Goal: Task Accomplishment & Management: Use online tool/utility

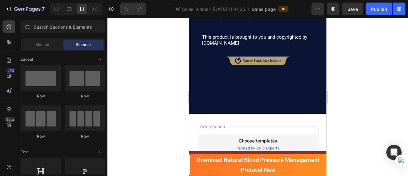
scroll to position [8661, 0]
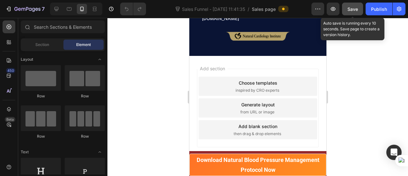
click at [354, 7] on span "Save" at bounding box center [353, 8] width 11 height 5
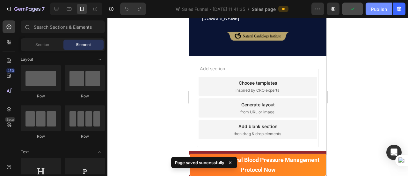
click at [376, 7] on div "Publish" at bounding box center [379, 9] width 16 height 7
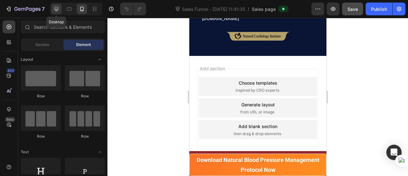
click at [56, 11] on icon at bounding box center [57, 9] width 4 height 4
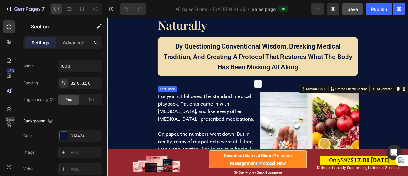
scroll to position [6508, 0]
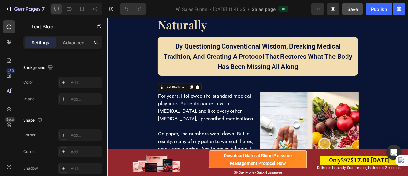
click at [220, 142] on span "For years, I followed the standard medical playbook. Patients came in with [MED…" at bounding box center [233, 131] width 122 height 36
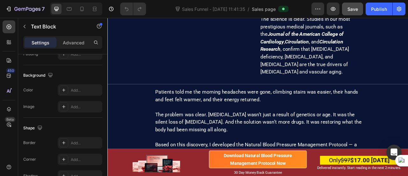
scroll to position [6928, 0]
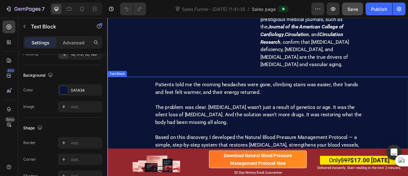
click at [236, 122] on p at bounding box center [302, 122] width 268 height 10
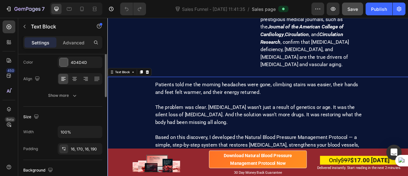
scroll to position [92, 0]
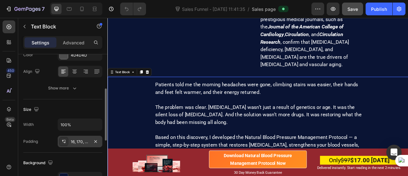
click at [73, 142] on div "16, 170, 16, 190" at bounding box center [80, 142] width 18 height 6
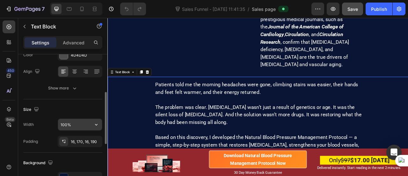
scroll to position [114, 0]
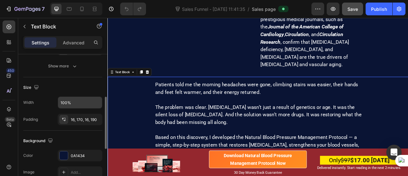
click at [78, 119] on div "16, 170, 16, 190" at bounding box center [86, 120] width 30 height 6
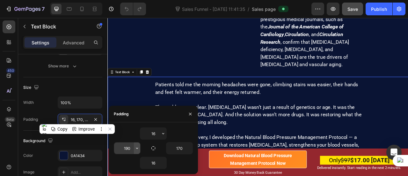
click at [138, 149] on icon "button" at bounding box center [137, 147] width 5 height 5
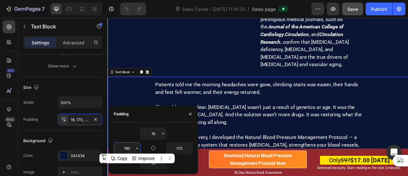
click at [130, 148] on input "190" at bounding box center [127, 147] width 26 height 11
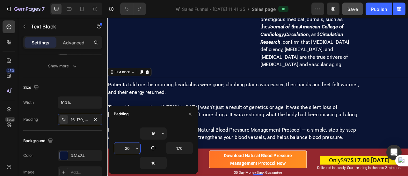
type input "200"
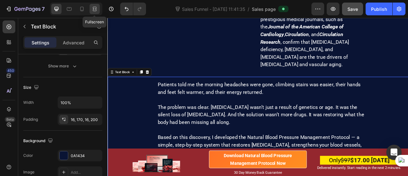
click at [94, 10] on icon at bounding box center [95, 9] width 6 height 6
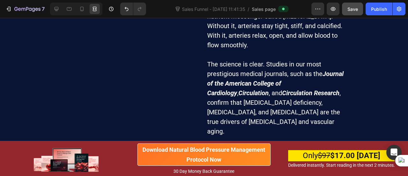
scroll to position [6921, 0]
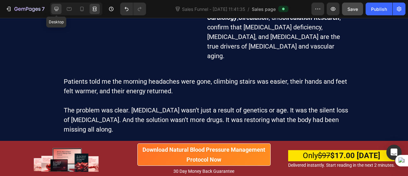
click at [58, 8] on icon at bounding box center [57, 9] width 4 height 4
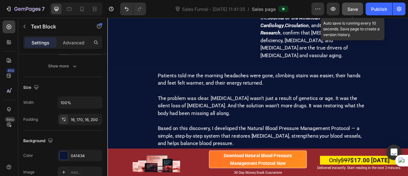
click at [348, 7] on button "Save" at bounding box center [352, 9] width 21 height 13
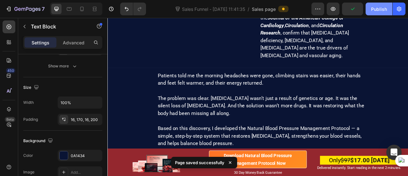
click at [379, 9] on div "Publish" at bounding box center [379, 9] width 16 height 7
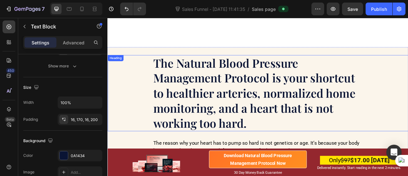
scroll to position [4947, 0]
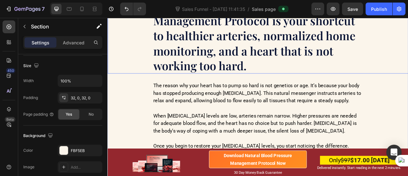
scroll to position [5053, 0]
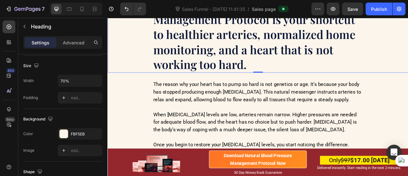
click at [219, 63] on h2 "The Natural Blood Pressure Management Protocol is your shortcut to healthier ar…" at bounding box center [299, 38] width 268 height 97
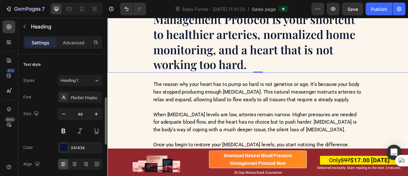
scroll to position [101, 0]
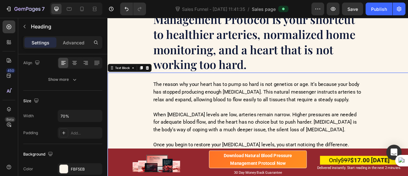
click at [188, 120] on p "The reason why your heart has to pump so hard is not genetics or age. It’s beca…" at bounding box center [298, 111] width 267 height 29
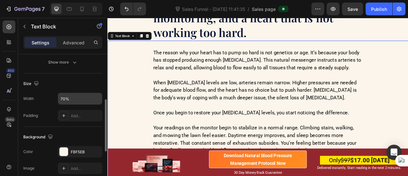
scroll to position [115, 0]
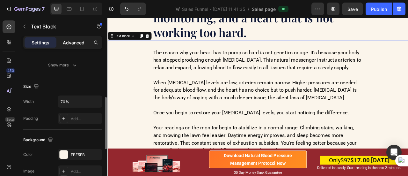
click at [74, 43] on p "Advanced" at bounding box center [74, 42] width 22 height 7
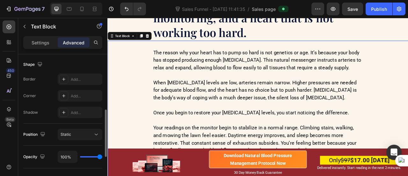
scroll to position [164, 0]
click at [41, 43] on p "Settings" at bounding box center [41, 42] width 18 height 7
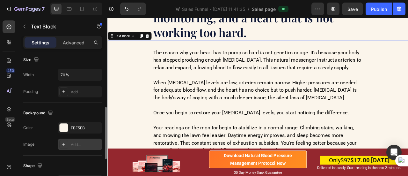
scroll to position [142, 0]
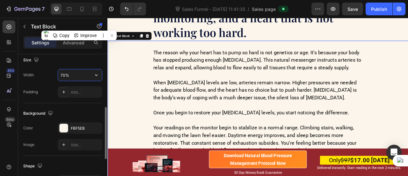
click at [65, 74] on input "70%" at bounding box center [80, 74] width 44 height 11
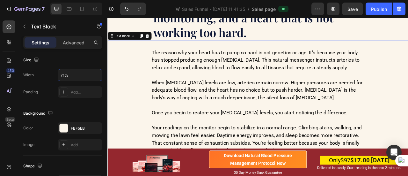
type input "71%"
click at [210, 99] on p "When [MEDICAL_DATA] levels are low, arteries remain narrow. Higher pressures ar…" at bounding box center [299, 109] width 270 height 29
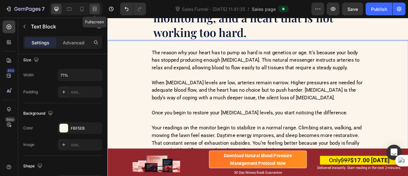
click at [92, 11] on icon at bounding box center [95, 9] width 6 height 6
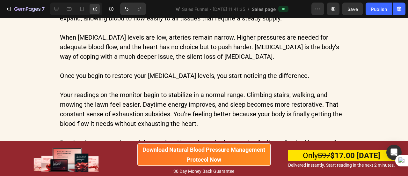
scroll to position [5137, 0]
click at [57, 12] on div at bounding box center [56, 9] width 10 height 10
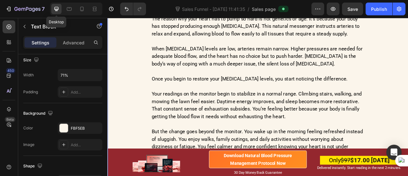
scroll to position [5156, 0]
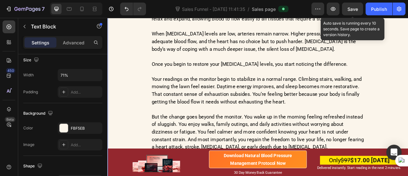
click at [353, 7] on span "Save" at bounding box center [353, 8] width 11 height 5
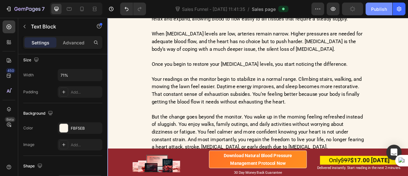
click at [376, 10] on div "Publish" at bounding box center [379, 9] width 16 height 7
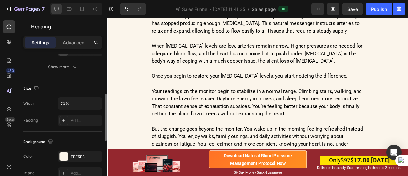
scroll to position [114, 0]
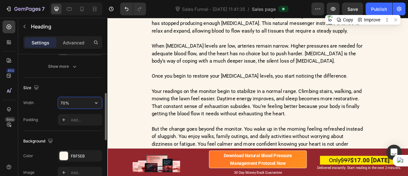
click at [64, 100] on input "70%" at bounding box center [80, 102] width 44 height 11
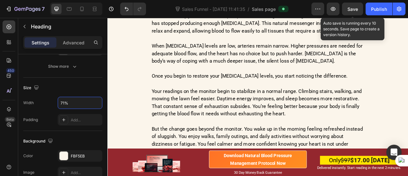
type input "71%"
click at [351, 10] on span "Save" at bounding box center [353, 8] width 11 height 5
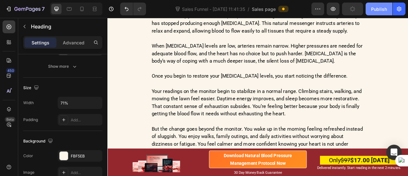
click at [380, 8] on div "Publish" at bounding box center [379, 9] width 16 height 7
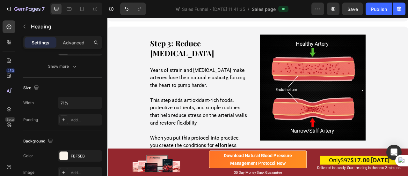
scroll to position [4250, 0]
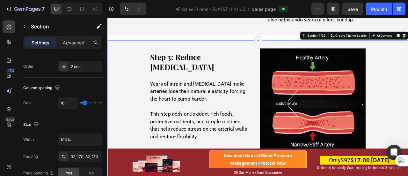
click at [277, 53] on div "Step 3: Reduce Arterial Stiffness Heading Years of strain and oxidative stress …" at bounding box center [298, 169] width 383 height 247
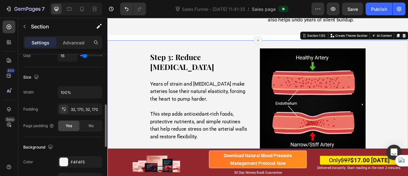
scroll to position [167, 0]
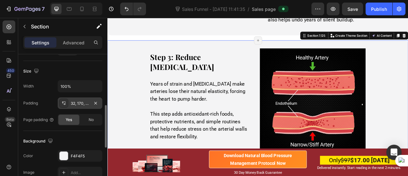
click at [81, 101] on div "32, 170, 32, 170" at bounding box center [80, 103] width 18 height 6
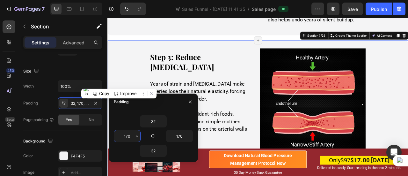
click at [128, 136] on input "170" at bounding box center [127, 135] width 26 height 11
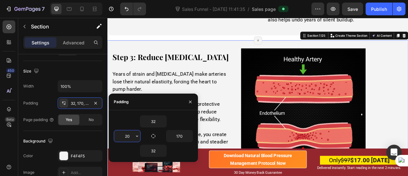
type input "200"
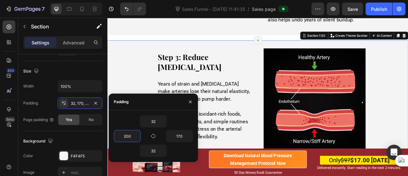
click at [151, 72] on div "Step 3: Reduce Arterial Stiffness Heading Years of strain and oxidative stress …" at bounding box center [298, 174] width 383 height 257
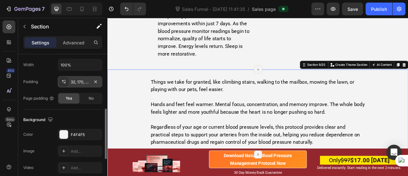
scroll to position [152, 0]
click at [78, 79] on div "32, 170, 32, 170" at bounding box center [80, 82] width 18 height 6
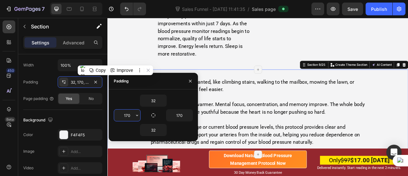
click at [129, 117] on input "170" at bounding box center [127, 114] width 26 height 11
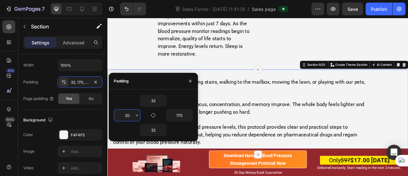
type input "200"
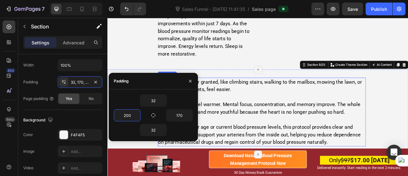
click at [308, 115] on p at bounding box center [303, 118] width 263 height 10
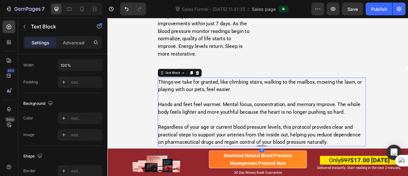
scroll to position [0, 0]
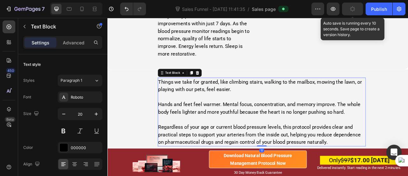
click at [350, 6] on div "button" at bounding box center [352, 8] width 5 height 5
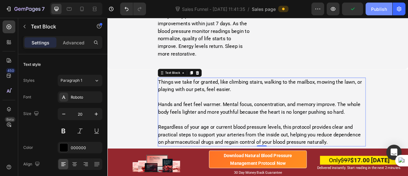
click at [379, 9] on div "Publish" at bounding box center [379, 9] width 16 height 7
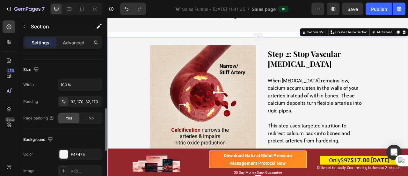
scroll to position [172, 0]
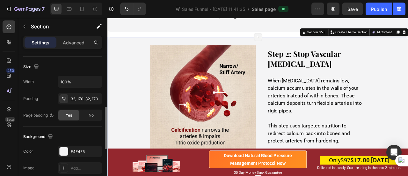
click at [75, 96] on div "32, 170, 32, 170" at bounding box center [86, 99] width 30 height 6
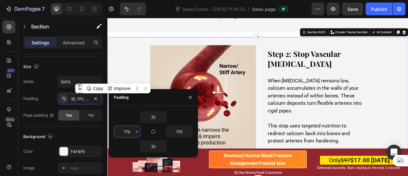
click at [127, 132] on input "170" at bounding box center [127, 131] width 26 height 11
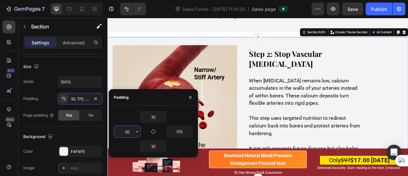
type input "200"
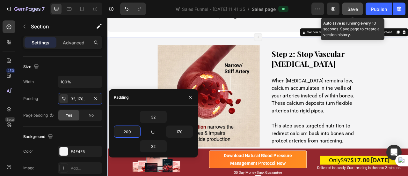
click at [348, 8] on button "Save" at bounding box center [352, 9] width 21 height 13
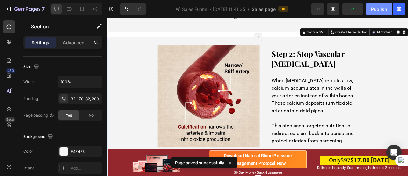
click at [378, 6] on div "Publish" at bounding box center [379, 9] width 16 height 7
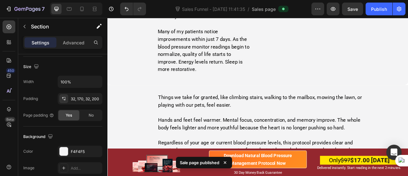
scroll to position [4430, 0]
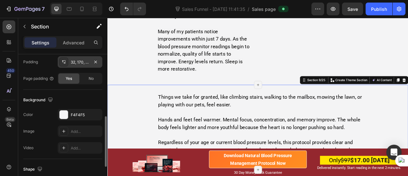
click at [77, 61] on div "32, 170, 32, 200" at bounding box center [80, 62] width 18 height 6
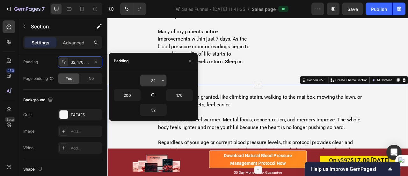
click at [153, 79] on input "32" at bounding box center [153, 80] width 26 height 11
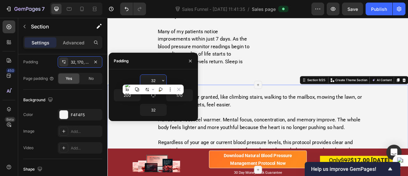
type input "0"
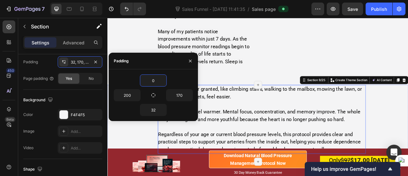
click at [331, 132] on p "Hands and feet feel warmer. Mental focus, concentration, and memory improve. Th…" at bounding box center [303, 141] width 263 height 19
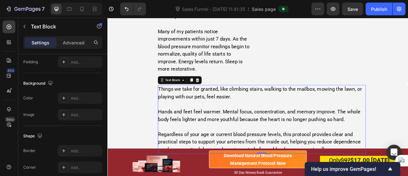
scroll to position [0, 0]
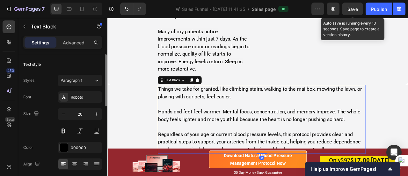
click at [354, 6] on div "Save" at bounding box center [353, 9] width 11 height 7
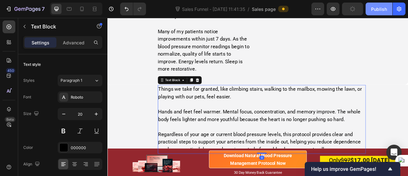
click at [378, 12] on button "Publish" at bounding box center [379, 9] width 27 height 13
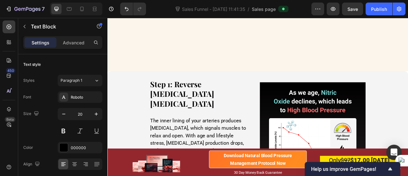
scroll to position [3837, 0]
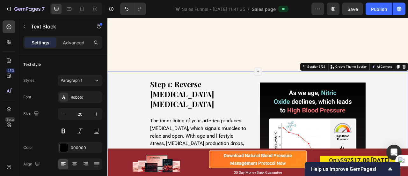
click at [260, 91] on div "I grew up in a family that believed food is medicine. That idea has guided my e…" at bounding box center [298, 1] width 383 height 7615
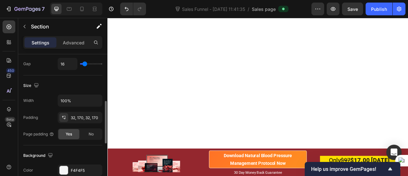
scroll to position [154, 0]
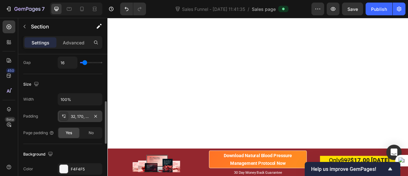
click at [73, 118] on div "32, 170, 32, 170" at bounding box center [80, 115] width 45 height 11
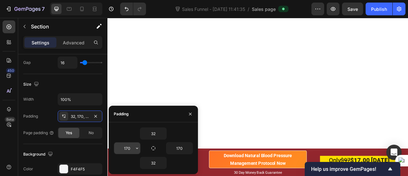
click at [129, 148] on input "170" at bounding box center [127, 147] width 26 height 11
type input "200"
click at [286, 95] on div at bounding box center [298, 131] width 383 height 203
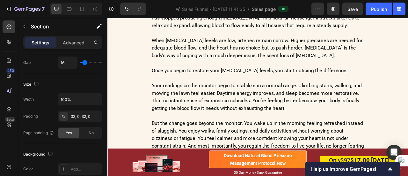
scroll to position [3307, 0]
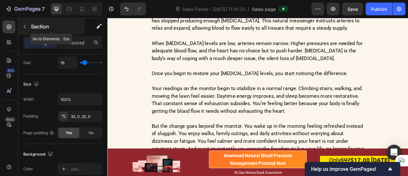
click at [43, 28] on p "Section" at bounding box center [57, 27] width 52 height 8
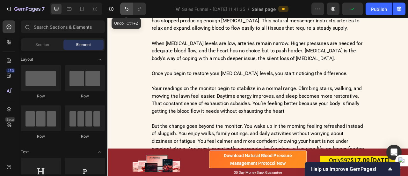
click at [125, 10] on icon "Undo/Redo" at bounding box center [126, 9] width 6 height 6
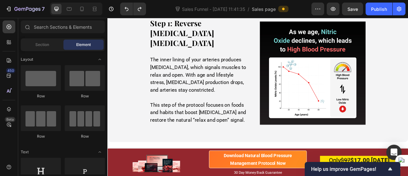
scroll to position [2178, 0]
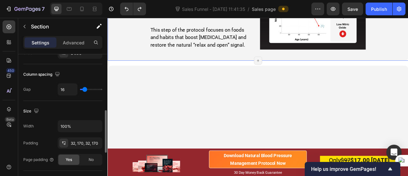
scroll to position [145, 0]
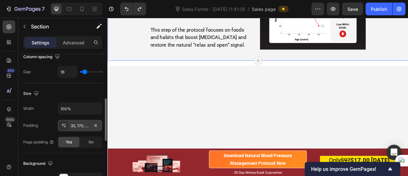
click at [75, 125] on div "32, 170, 32, 170" at bounding box center [80, 126] width 18 height 6
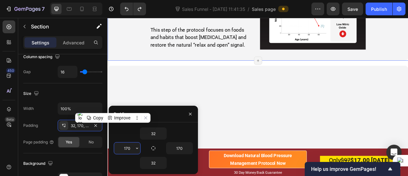
click at [130, 148] on input "170" at bounding box center [127, 147] width 26 height 11
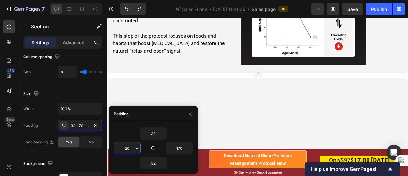
type input "200"
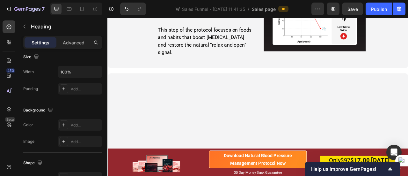
scroll to position [0, 0]
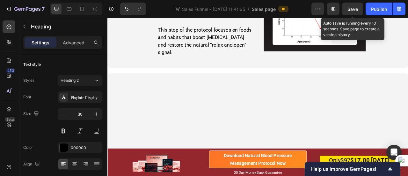
click at [358, 9] on span "Save" at bounding box center [353, 8] width 11 height 5
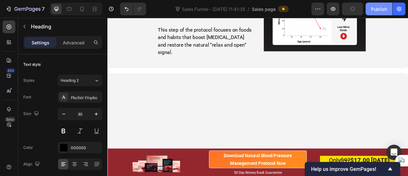
click at [370, 10] on button "Publish" at bounding box center [379, 9] width 27 height 13
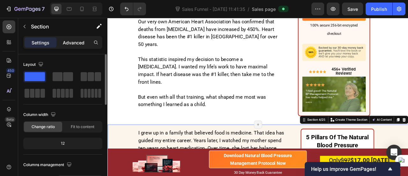
click at [72, 41] on p "Advanced" at bounding box center [74, 42] width 22 height 7
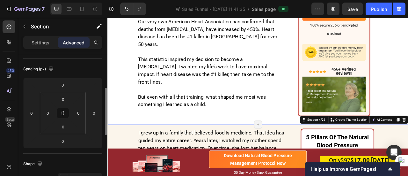
scroll to position [78, 0]
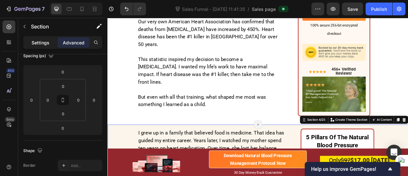
click at [38, 42] on p "Settings" at bounding box center [41, 42] width 18 height 7
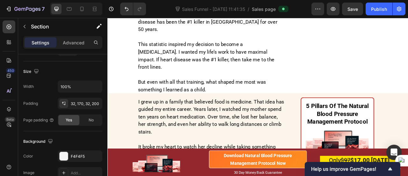
scroll to position [583, 0]
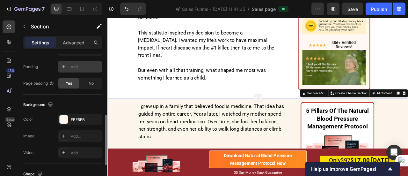
click at [78, 66] on div "Add..." at bounding box center [86, 67] width 30 height 6
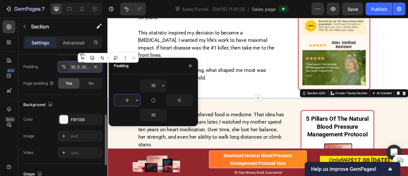
click at [129, 99] on input "0" at bounding box center [127, 99] width 26 height 11
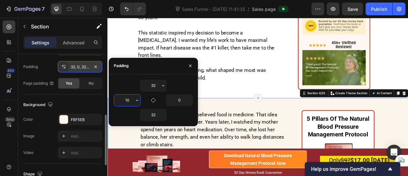
type input "100"
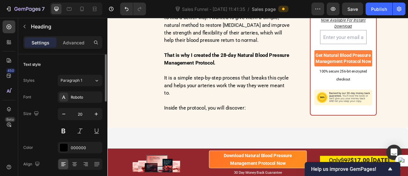
scroll to position [1660, 0]
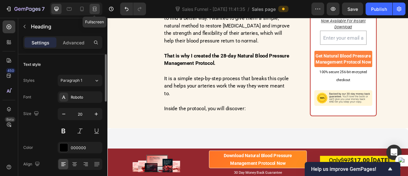
click at [93, 10] on icon at bounding box center [95, 9] width 6 height 6
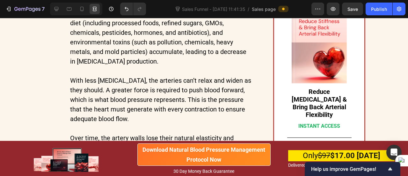
scroll to position [1326, 0]
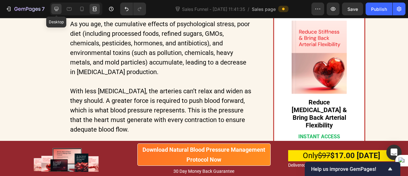
click at [54, 9] on icon at bounding box center [56, 9] width 6 height 6
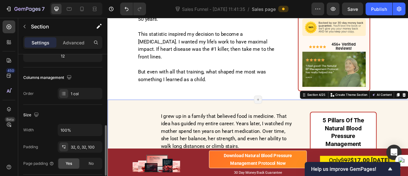
scroll to position [118, 0]
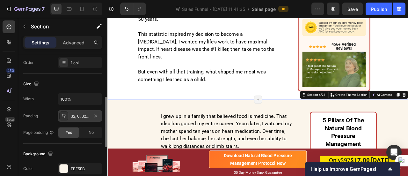
click at [78, 116] on div "32, 0, 32, 100" at bounding box center [80, 116] width 18 height 6
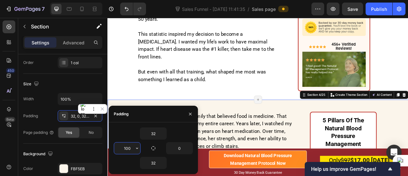
click at [133, 149] on input "100" at bounding box center [127, 147] width 26 height 11
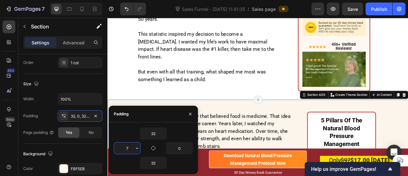
type input "70"
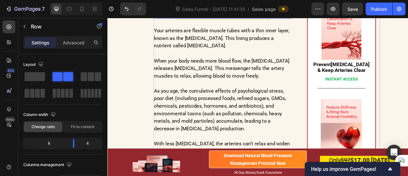
scroll to position [1237, 0]
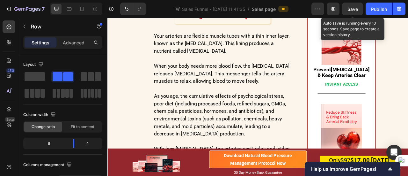
click at [348, 7] on span "Save" at bounding box center [353, 8] width 11 height 5
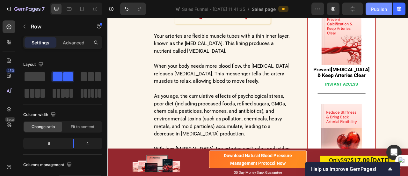
click at [380, 9] on div "Publish" at bounding box center [379, 9] width 16 height 7
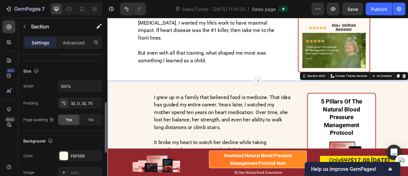
scroll to position [131, 0]
click at [78, 100] on div "32, 0, 32, 70" at bounding box center [80, 103] width 18 height 6
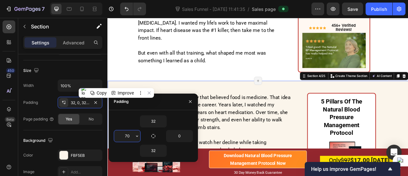
click at [129, 139] on input "70" at bounding box center [127, 135] width 26 height 11
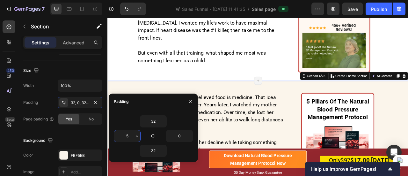
type input "50"
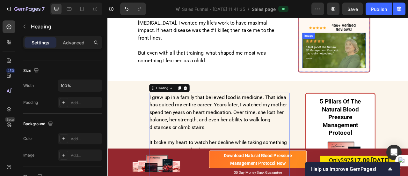
scroll to position [0, 0]
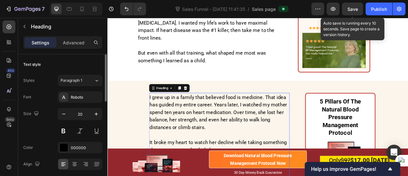
click at [354, 11] on div "Save" at bounding box center [353, 9] width 11 height 7
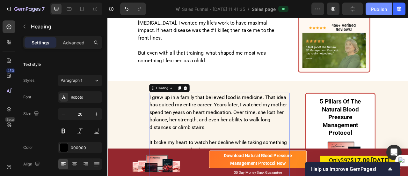
click at [377, 7] on div "Publish" at bounding box center [379, 9] width 16 height 7
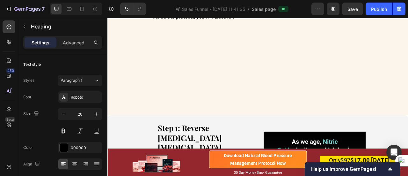
scroll to position [1874, 0]
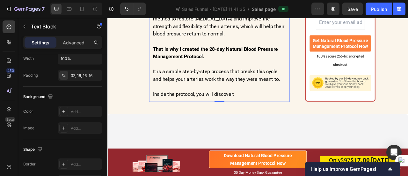
scroll to position [1775, 0]
click at [76, 75] on div "32, 16, 16, 16" at bounding box center [80, 76] width 18 height 6
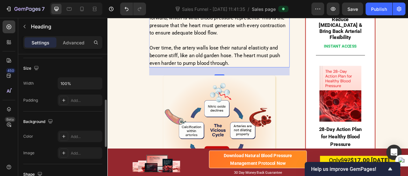
scroll to position [140, 0]
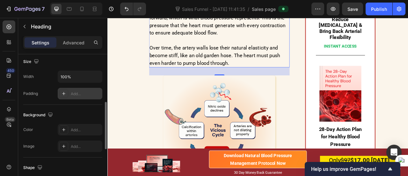
click at [81, 93] on div "Add..." at bounding box center [86, 94] width 30 height 6
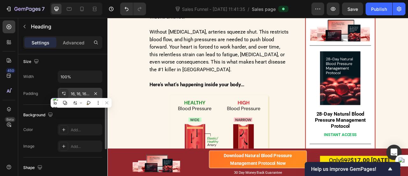
scroll to position [1023, 0]
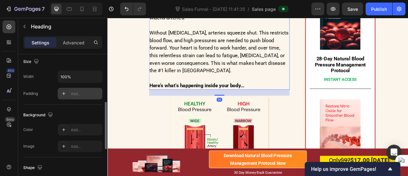
click at [70, 95] on div "Add..." at bounding box center [80, 93] width 45 height 11
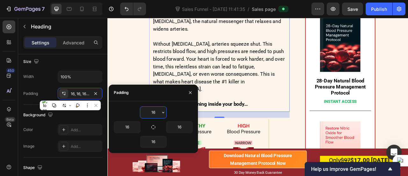
click at [266, 83] on h1 "What I discovered is simple. Every disease starts because the body is missing s…" at bounding box center [249, 12] width 179 height 249
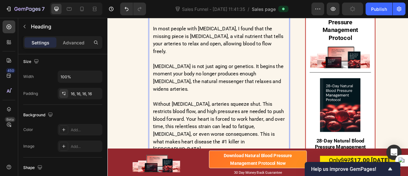
scroll to position [957, 0]
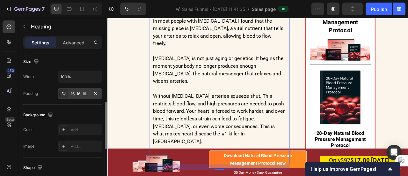
click at [77, 91] on div "16, 16, 16, 16" at bounding box center [80, 94] width 18 height 6
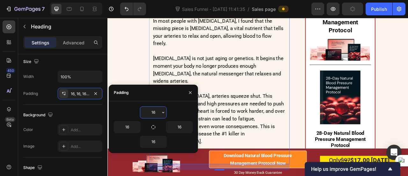
type input "0"
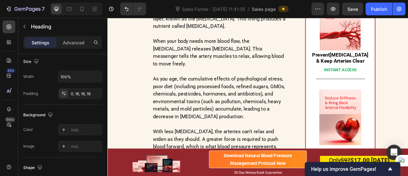
scroll to position [1313, 0]
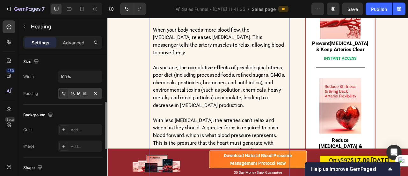
click at [81, 97] on div "16, 16, 16, 16" at bounding box center [80, 93] width 45 height 11
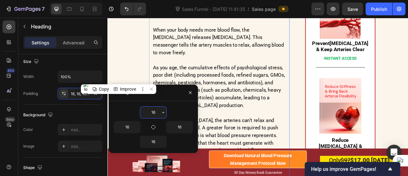
click at [152, 111] on input "16" at bounding box center [153, 111] width 26 height 11
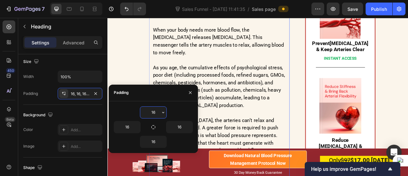
type input "0"
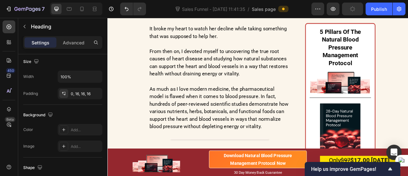
scroll to position [725, 0]
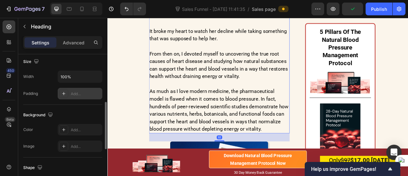
click at [82, 93] on div "Add..." at bounding box center [86, 94] width 30 height 6
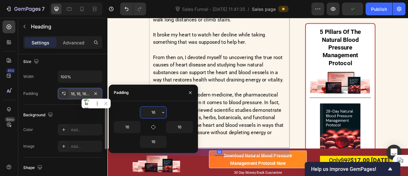
scroll to position [744, 0]
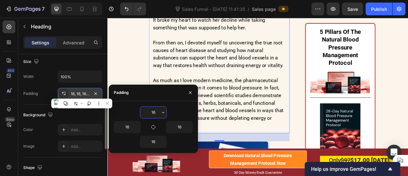
type input "0"
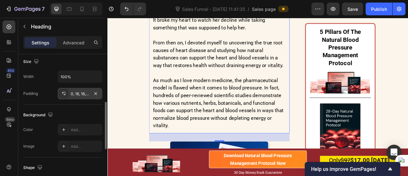
click at [252, 108] on h2 "I grew up in a family that believed food is medicine. That idea has guided my e…" at bounding box center [249, 61] width 179 height 206
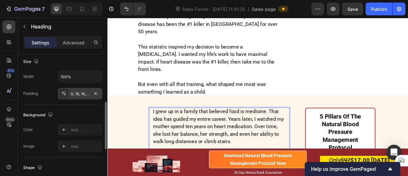
scroll to position [569, 0]
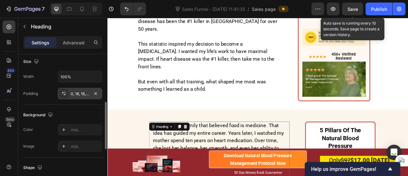
click at [358, 12] on div "Save" at bounding box center [353, 9] width 11 height 7
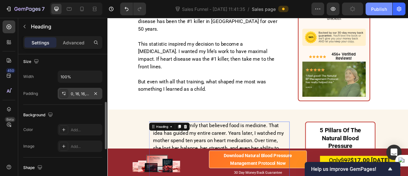
click at [373, 9] on div "Publish" at bounding box center [379, 9] width 16 height 7
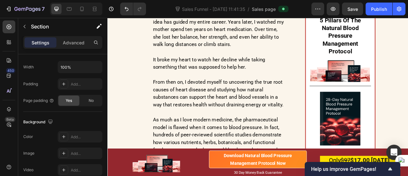
scroll to position [623, 0]
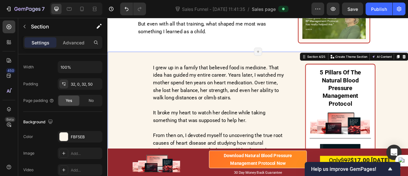
scroll to position [150, 0]
click at [82, 82] on div "32, 0, 32, 50" at bounding box center [80, 84] width 18 height 6
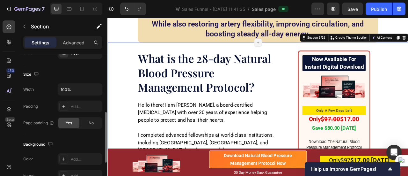
scroll to position [136, 0]
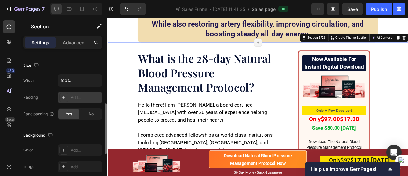
click at [77, 95] on div "Add..." at bounding box center [86, 98] width 30 height 6
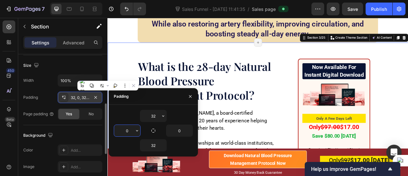
click at [131, 130] on input "0" at bounding box center [127, 130] width 26 height 11
type input "50"
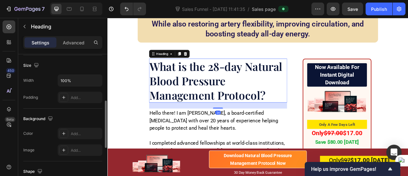
click at [239, 86] on h1 "What is the 28-day Natural Blood Pressure Management Protocol?" at bounding box center [248, 98] width 176 height 56
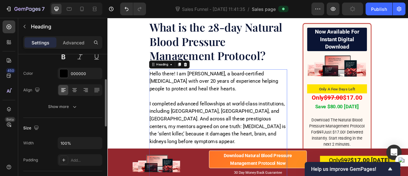
scroll to position [76, 0]
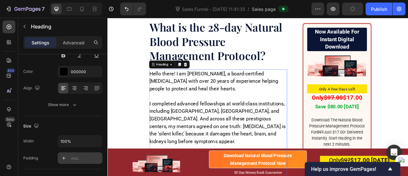
click at [83, 161] on div "Add..." at bounding box center [80, 157] width 45 height 11
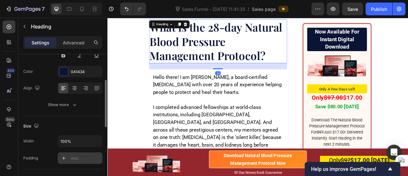
click at [83, 160] on div "Add..." at bounding box center [86, 158] width 30 height 6
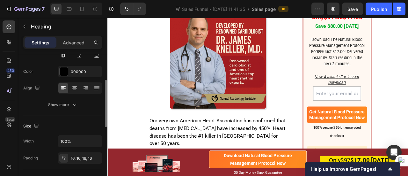
scroll to position [545, 0]
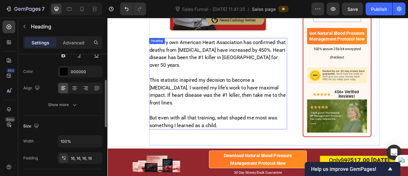
click at [221, 89] on h2 "Our very own American Heart Association has confirmed that deaths from high blo…" at bounding box center [248, 101] width 176 height 116
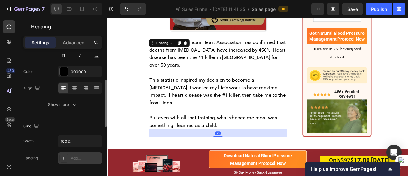
click at [76, 157] on div "Add..." at bounding box center [86, 158] width 30 height 6
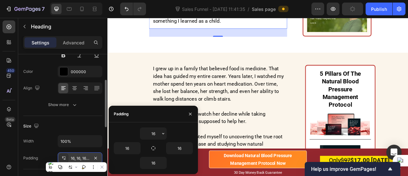
scroll to position [689, 0]
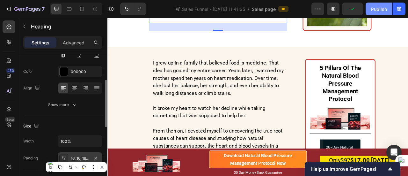
click at [375, 7] on div "Publish" at bounding box center [379, 9] width 16 height 7
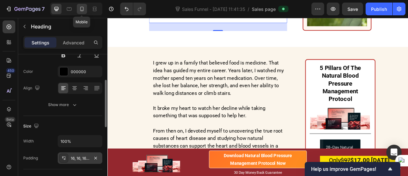
click at [80, 8] on icon at bounding box center [82, 9] width 4 height 4
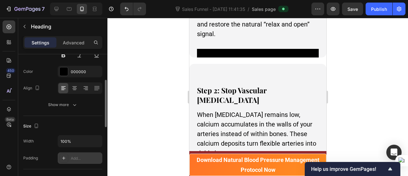
scroll to position [4092, 0]
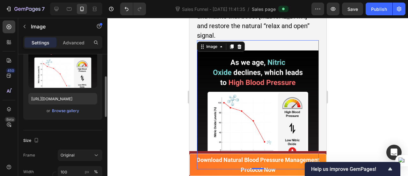
click at [235, 67] on img at bounding box center [258, 109] width 122 height 119
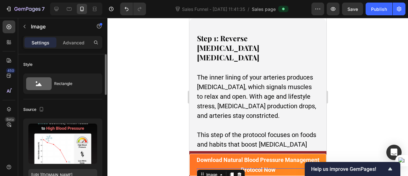
scroll to position [3935, 0]
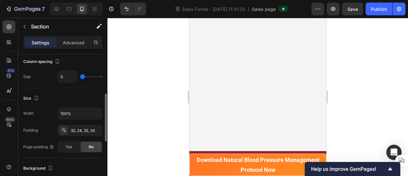
scroll to position [124, 0]
click at [77, 124] on div "32, 24, 32, 24" at bounding box center [80, 129] width 45 height 11
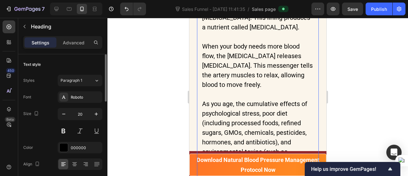
scroll to position [86, 0]
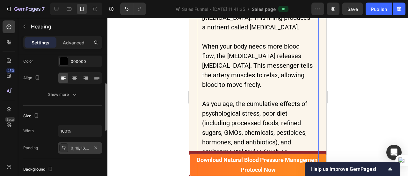
click at [81, 148] on div "0, 16, 16, 16" at bounding box center [80, 148] width 18 height 6
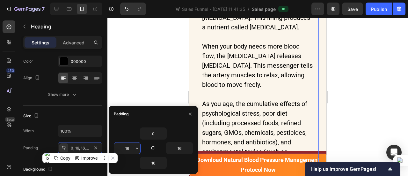
click at [129, 148] on input "16" at bounding box center [127, 147] width 26 height 11
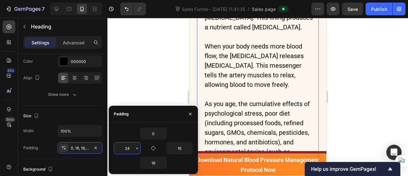
type input "2"
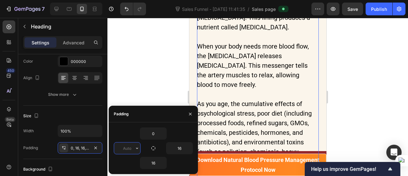
type input "0"
click at [236, 114] on h2 "Your arteries are flexible muscle tubes with a thin inner layer, known as the e…" at bounding box center [258, 159] width 122 height 330
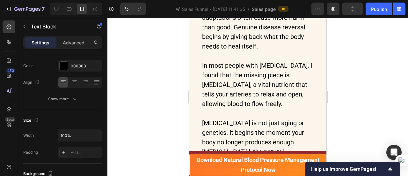
scroll to position [1497, 0]
click at [225, 98] on h1 "What I discovered is simple. Every disease starts because the body is missing s…" at bounding box center [258, 145] width 122 height 340
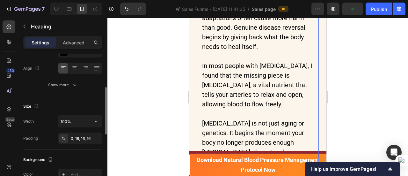
scroll to position [96, 0]
click at [75, 138] on div "0, 16, 16, 16" at bounding box center [80, 138] width 18 height 6
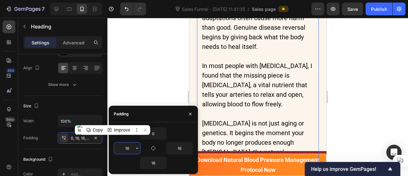
click at [129, 149] on input "16" at bounding box center [127, 147] width 26 height 11
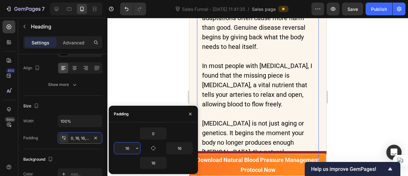
type input "0"
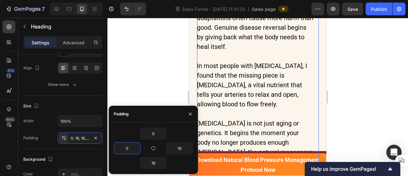
click at [237, 107] on h1 "What I discovered is simple. Every disease starts because the body is missing s…" at bounding box center [258, 140] width 122 height 330
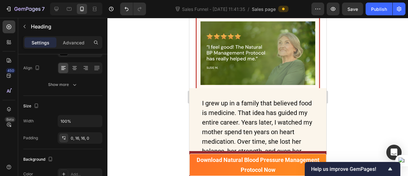
scroll to position [1071, 0]
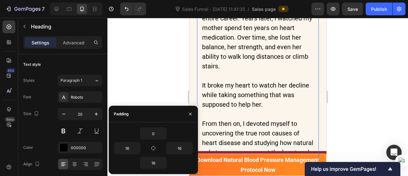
scroll to position [96, 0]
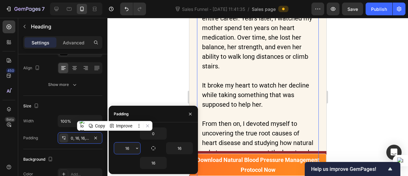
click at [128, 146] on input "16" at bounding box center [127, 147] width 26 height 11
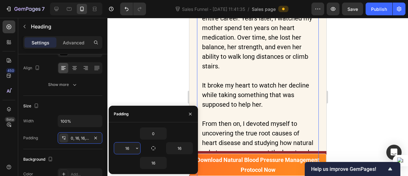
type input "9"
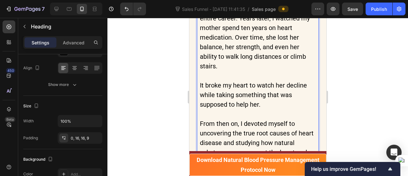
click at [213, 119] on h2 "I grew up in a family that believed food is medicine. That idea has guided my e…" at bounding box center [258, 145] width 122 height 302
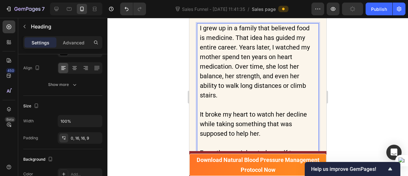
scroll to position [1114, 0]
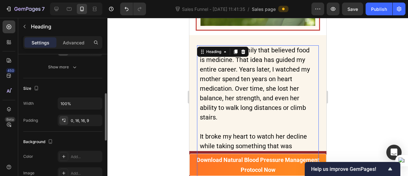
scroll to position [114, 0]
click at [81, 122] on div "0, 16, 16, 9" at bounding box center [80, 119] width 45 height 11
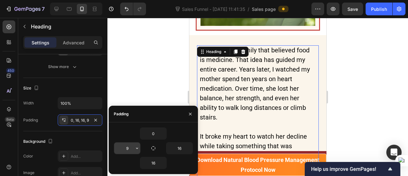
click at [127, 146] on input "9" at bounding box center [127, 147] width 26 height 11
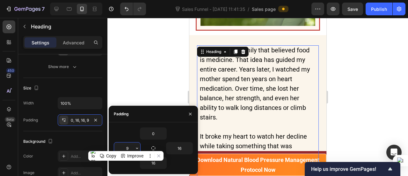
type input "0"
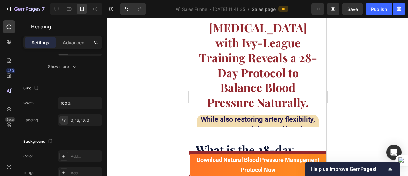
scroll to position [23, 0]
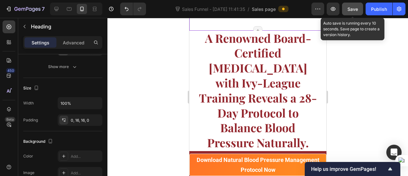
click at [349, 14] on button "Save" at bounding box center [352, 9] width 21 height 13
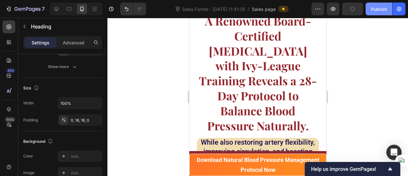
click at [386, 6] on div "Publish" at bounding box center [379, 9] width 16 height 7
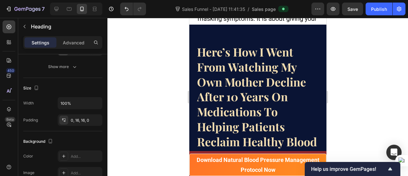
scroll to position [6099, 0]
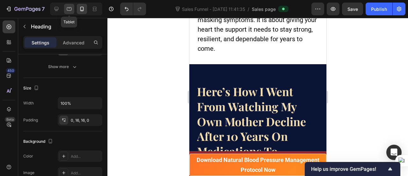
click at [68, 9] on icon at bounding box center [69, 9] width 6 height 6
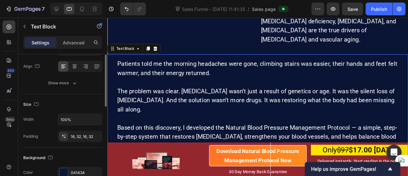
scroll to position [106, 0]
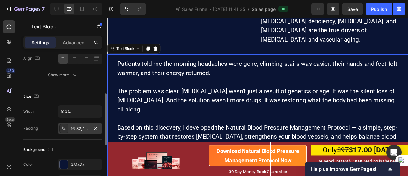
click at [85, 130] on div "16, 32, 16, 32" at bounding box center [80, 129] width 18 height 6
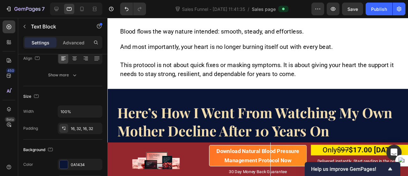
scroll to position [4695, 0]
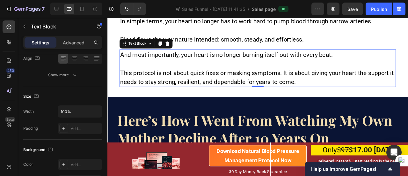
click at [226, 74] on p "This protocol is not about quick fixes or masking symptoms. It is about giving …" at bounding box center [266, 80] width 290 height 19
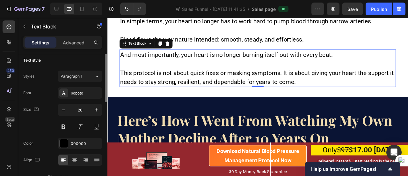
scroll to position [0, 0]
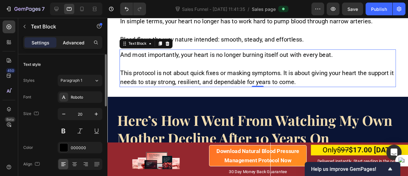
click at [77, 40] on p "Advanced" at bounding box center [74, 42] width 22 height 7
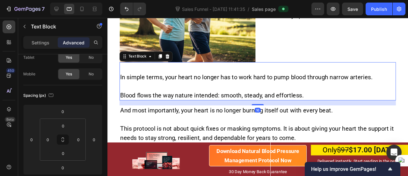
scroll to position [38, 0]
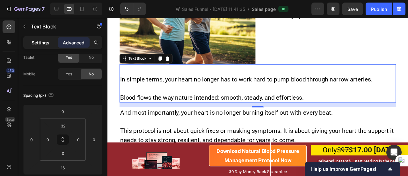
click at [45, 43] on p "Settings" at bounding box center [41, 42] width 18 height 7
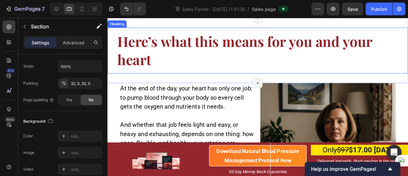
scroll to position [4171, 0]
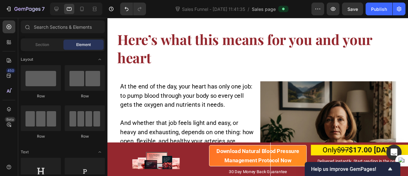
click at [113, 89] on section "At the end of the day, your heart has only one job: to pump blood through your …" at bounding box center [265, 155] width 316 height 143
click at [116, 85] on section "At the end of the day, your heart has only one job: to pump blood through your …" at bounding box center [265, 155] width 316 height 143
click at [262, 92] on div "At the end of the day, your heart has only one job: to pump blood through your …" at bounding box center [265, 155] width 291 height 143
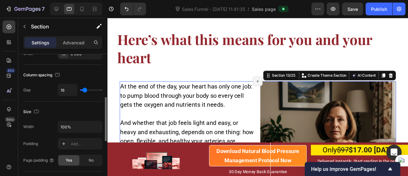
scroll to position [143, 0]
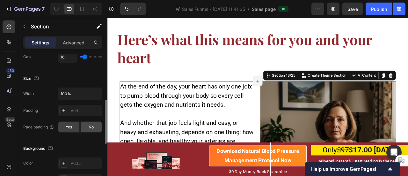
click at [90, 124] on span "No" at bounding box center [91, 127] width 5 height 6
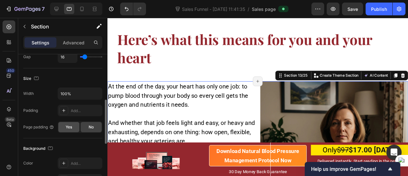
click at [66, 127] on span "Yes" at bounding box center [69, 127] width 6 height 6
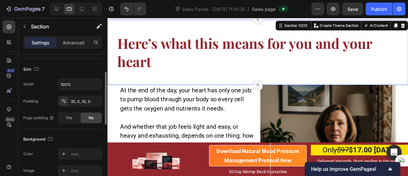
scroll to position [123, 0]
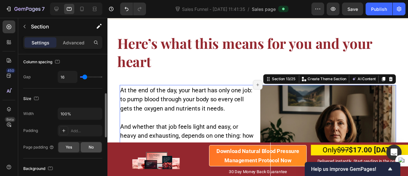
click at [92, 147] on span "No" at bounding box center [91, 147] width 5 height 6
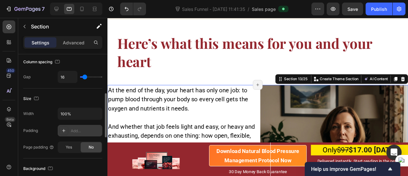
click at [79, 130] on div "Add..." at bounding box center [86, 131] width 30 height 6
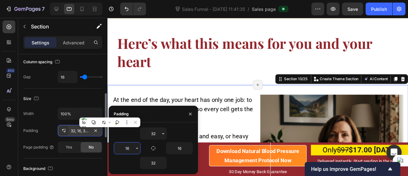
click at [130, 148] on input "16" at bounding box center [127, 147] width 26 height 11
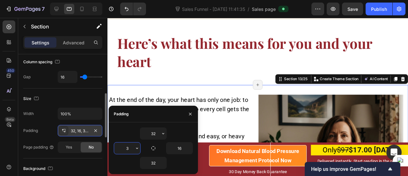
type input "32"
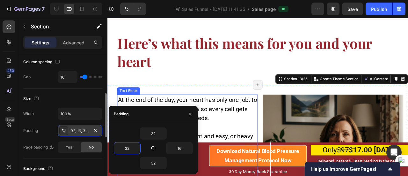
click at [221, 107] on span "At the end of the day, your heart has only one job: to pump blood through your …" at bounding box center [191, 113] width 146 height 27
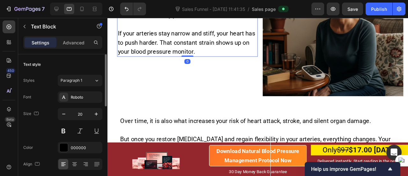
scroll to position [4331, 0]
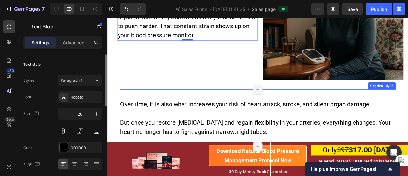
click at [132, 96] on div "Over time, it is also what increases your risk of heart attack, stroke, and sil…" at bounding box center [265, 123] width 291 height 60
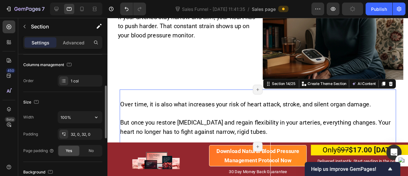
scroll to position [104, 0]
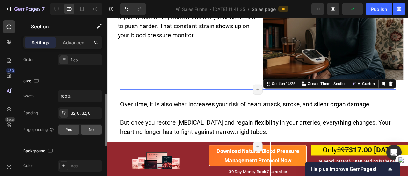
click at [84, 127] on div "No" at bounding box center [91, 129] width 21 height 10
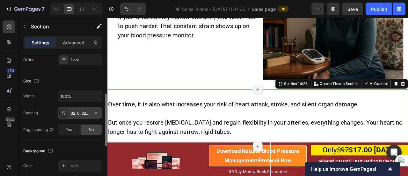
click at [79, 113] on div "32, 0, 32, 0" at bounding box center [80, 113] width 18 height 6
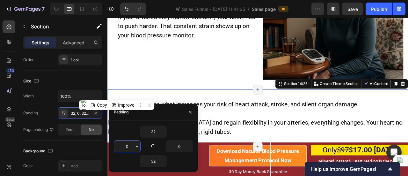
click at [129, 147] on input "0" at bounding box center [127, 145] width 26 height 11
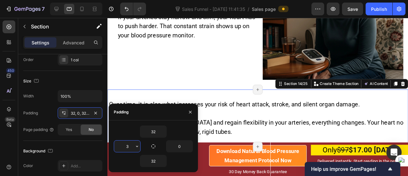
type input "32"
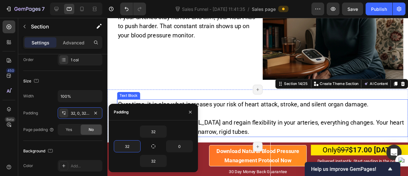
click at [218, 123] on p "But once you restore [MEDICAL_DATA] and regain flexibility in your arteries, ev…" at bounding box center [270, 132] width 305 height 19
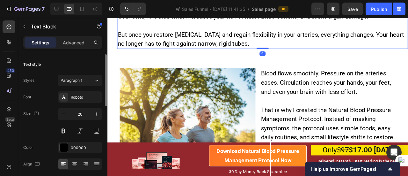
scroll to position [4423, 0]
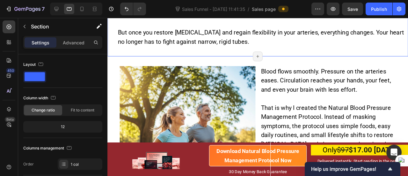
click at [284, 57] on div "Over time, it is also what increases your risk of heart attack, stroke, and sil…" at bounding box center [265, 28] width 316 height 60
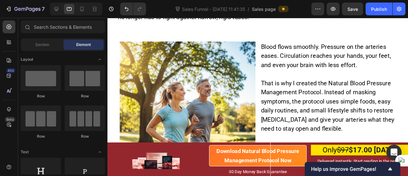
scroll to position [4443, 0]
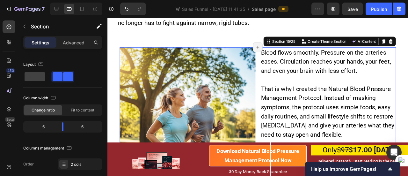
click at [262, 59] on div "Image Blood flows smoothly. Pressure on the arteries eases. Circulation reaches…" at bounding box center [265, 120] width 291 height 143
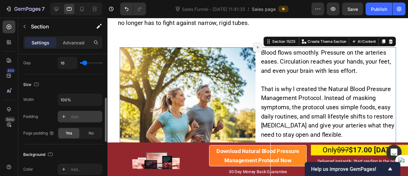
scroll to position [138, 0]
click at [94, 132] on span "No" at bounding box center [91, 133] width 5 height 6
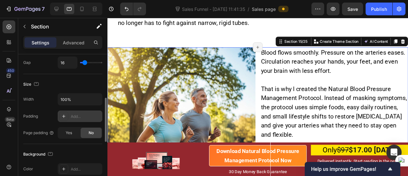
click at [77, 116] on div "Add..." at bounding box center [86, 117] width 30 height 6
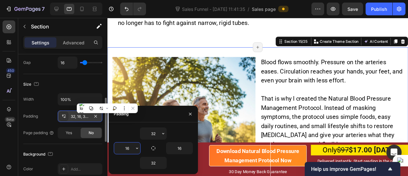
click at [129, 148] on input "16" at bounding box center [127, 147] width 26 height 11
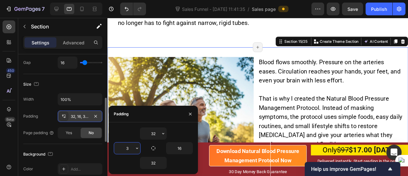
type input "32"
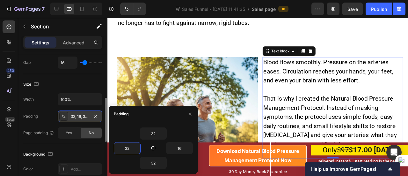
click at [290, 85] on span "Blood flows smoothly. Pressure on the arteries eases. Circulation reaches your …" at bounding box center [339, 74] width 137 height 27
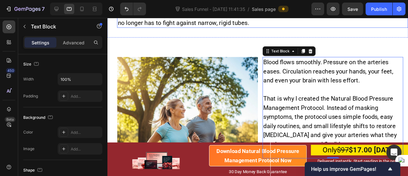
scroll to position [0, 0]
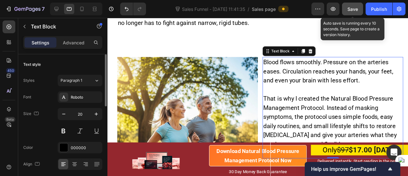
click at [355, 8] on span "Save" at bounding box center [353, 8] width 11 height 5
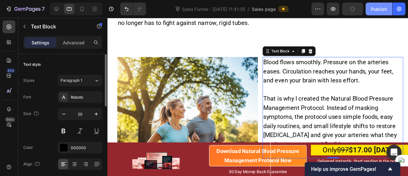
click at [383, 9] on div "Publish" at bounding box center [379, 9] width 16 height 7
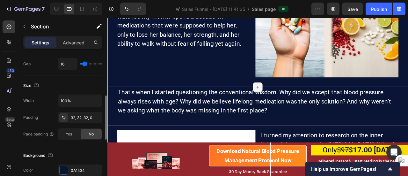
scroll to position [142, 0]
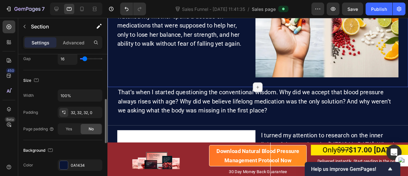
click at [76, 113] on div "32, 32, 32, 0" at bounding box center [86, 113] width 30 height 6
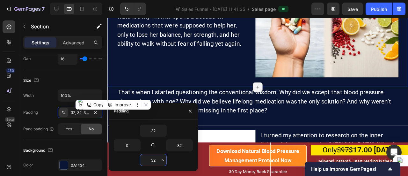
click at [156, 160] on input "32" at bounding box center [153, 159] width 26 height 11
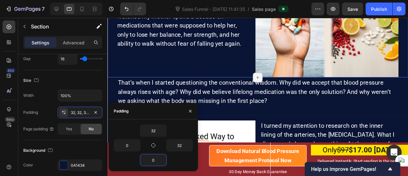
type input "0"
click at [223, 66] on div "For years, I followed the standard medical playbook. Patients came in with [MED…" at bounding box center [182, 5] width 151 height 151
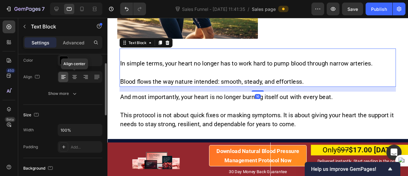
scroll to position [88, 0]
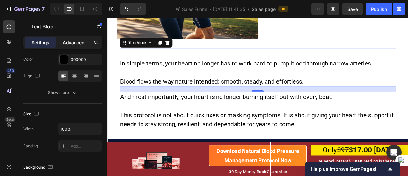
click at [73, 39] on p "Advanced" at bounding box center [74, 42] width 22 height 7
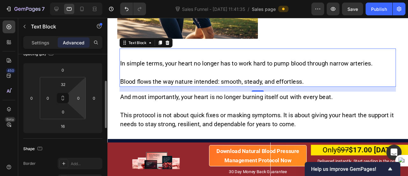
scroll to position [79, 0]
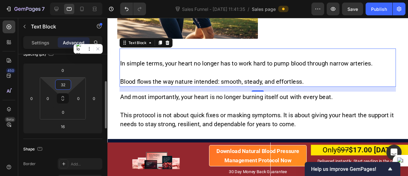
click at [66, 83] on input "32" at bounding box center [63, 85] width 13 height 10
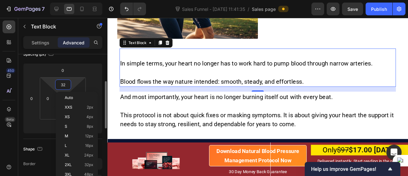
type input "0"
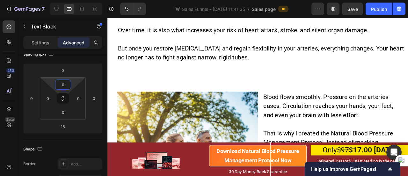
scroll to position [4400, 0]
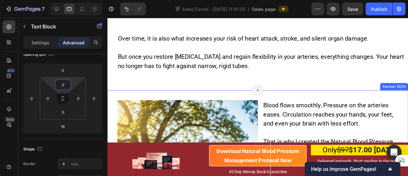
click at [268, 102] on div "Image Blood flows smoothly. Pressure on the arteries eases. Circulation reaches…" at bounding box center [265, 178] width 316 height 168
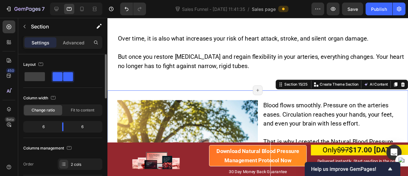
scroll to position [97, 0]
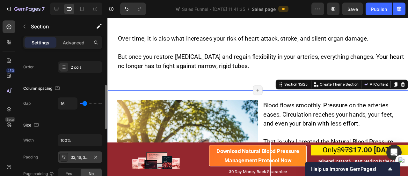
click at [76, 158] on div "32, 16, 32, 32" at bounding box center [80, 157] width 18 height 6
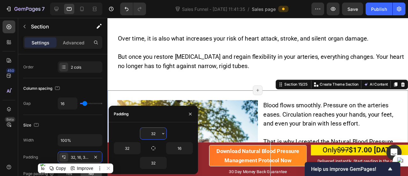
click at [153, 132] on input "32" at bounding box center [153, 133] width 26 height 11
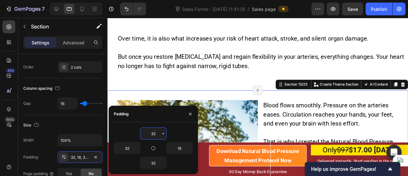
type input "0"
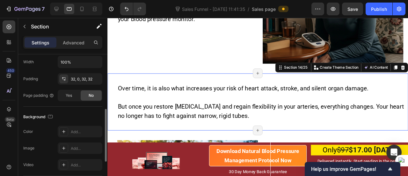
scroll to position [141, 0]
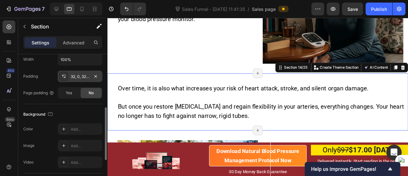
click at [79, 74] on div "32, 0, 32, 32" at bounding box center [80, 77] width 18 height 6
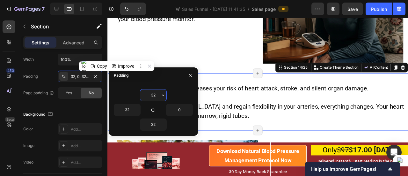
click at [156, 94] on input "32" at bounding box center [153, 94] width 26 height 11
type input "0"
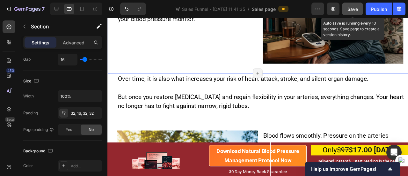
click at [351, 5] on button "Save" at bounding box center [352, 9] width 21 height 13
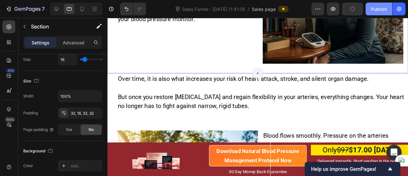
click at [382, 10] on div "Publish" at bounding box center [379, 9] width 16 height 7
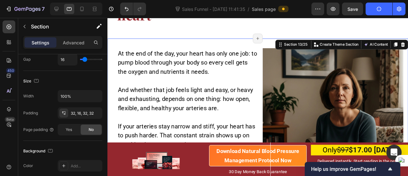
scroll to position [4214, 0]
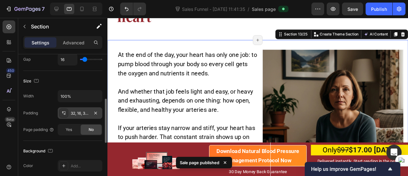
click at [80, 117] on div "32, 16, 32, 32" at bounding box center [80, 112] width 45 height 11
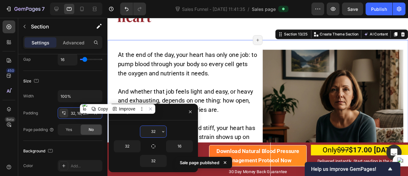
click at [155, 129] on input "32" at bounding box center [153, 131] width 26 height 11
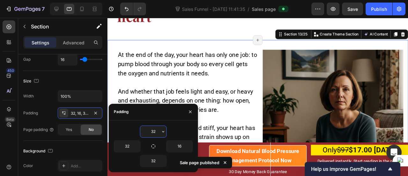
type input "0"
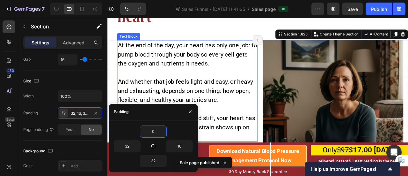
click at [226, 55] on span "At the end of the day, your heart has only one job: to pump blood through your …" at bounding box center [191, 56] width 146 height 27
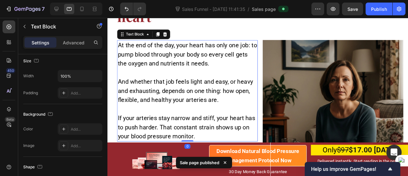
scroll to position [0, 0]
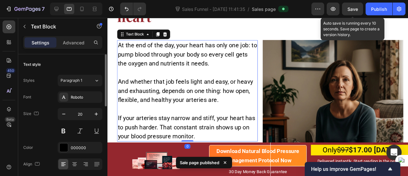
click at [355, 10] on span "Save" at bounding box center [353, 8] width 11 height 5
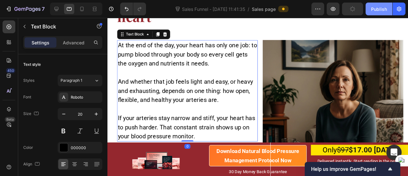
click at [375, 8] on div "Publish" at bounding box center [379, 9] width 16 height 7
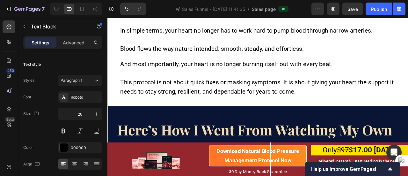
scroll to position [4586, 0]
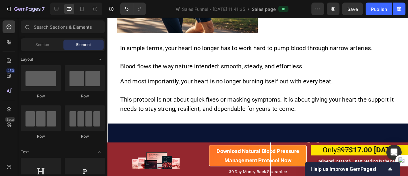
click at [408, 44] on section "In simple terms, your heart no longer has to work hard to pump blood through na…" at bounding box center [265, 86] width 316 height 85
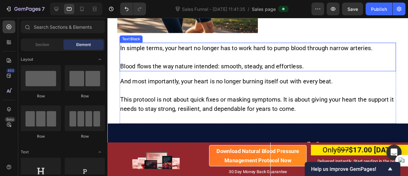
click at [352, 47] on span "In simple terms, your heart no longer has to work hard to pump blood through na…" at bounding box center [253, 50] width 265 height 8
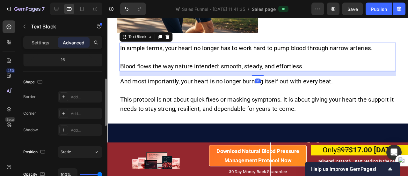
scroll to position [187, 0]
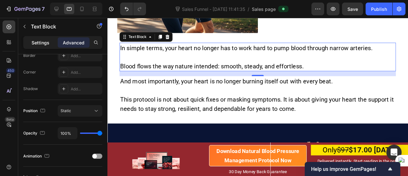
click at [39, 44] on p "Settings" at bounding box center [41, 42] width 18 height 7
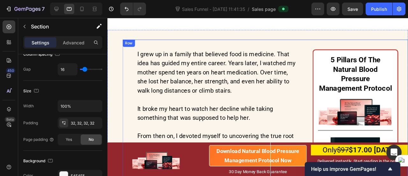
scroll to position [712, 0]
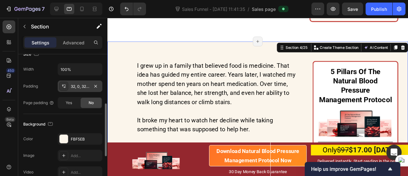
click at [80, 88] on div "32, 0, 32, 50" at bounding box center [80, 87] width 18 height 6
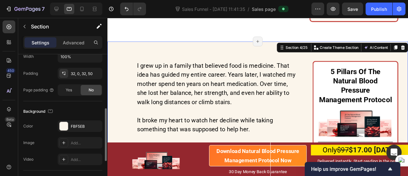
scroll to position [156, 0]
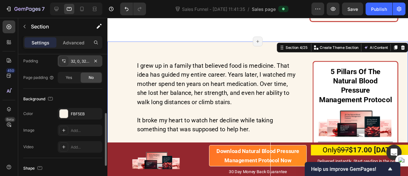
click at [77, 62] on div "32, 0, 32, 50" at bounding box center [80, 61] width 18 height 6
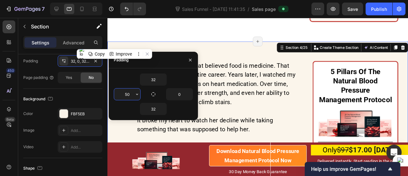
click at [129, 96] on input "50" at bounding box center [127, 93] width 26 height 11
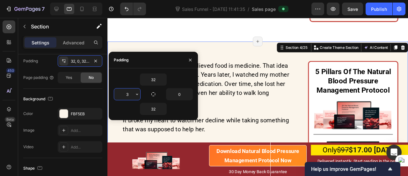
type input "32"
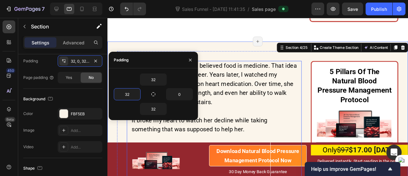
click at [242, 74] on h2 "I grew up in a family that believed food is medicine. That idea has guided my e…" at bounding box center [220, 161] width 184 height 196
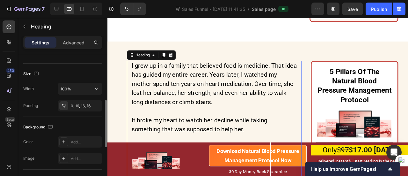
scroll to position [130, 0]
click at [98, 103] on icon "button" at bounding box center [95, 103] width 5 height 5
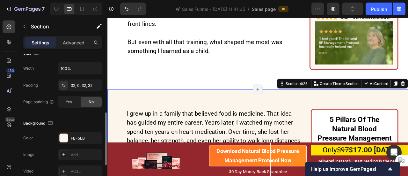
scroll to position [138, 0]
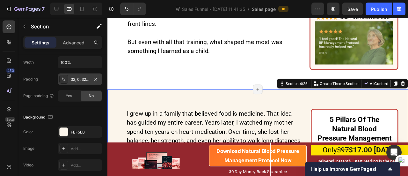
click at [80, 82] on div "32, 0, 32, 32" at bounding box center [80, 78] width 45 height 11
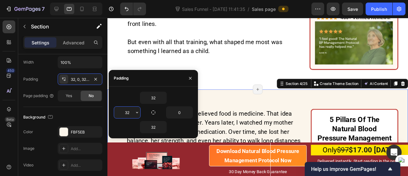
click at [130, 113] on input "32" at bounding box center [127, 111] width 26 height 11
type input "0"
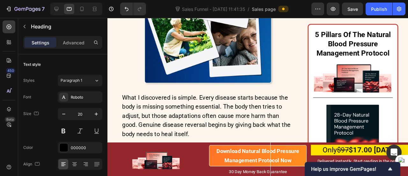
scroll to position [1003, 0]
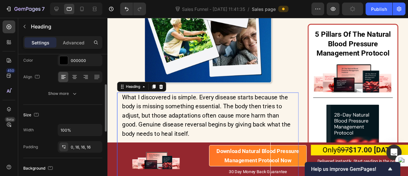
scroll to position [87, 0]
drag, startPoint x: 95, startPoint y: 145, endPoint x: 63, endPoint y: 113, distance: 45.3
click at [95, 145] on icon "button" at bounding box center [95, 146] width 5 height 5
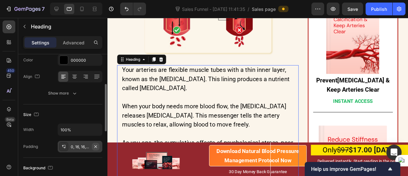
click at [99, 144] on button "button" at bounding box center [96, 147] width 8 height 8
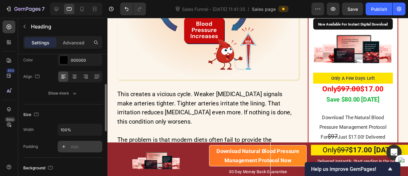
scroll to position [1820, 0]
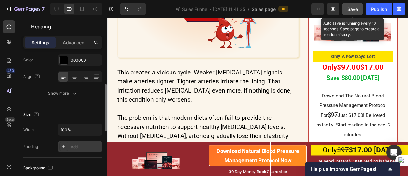
click at [357, 5] on button "Save" at bounding box center [352, 9] width 21 height 13
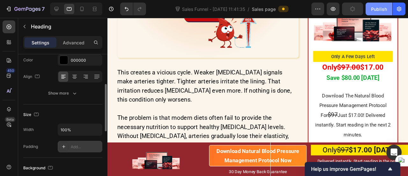
click at [381, 11] on div "Publish" at bounding box center [379, 9] width 16 height 7
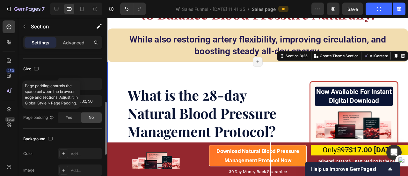
scroll to position [121, 0]
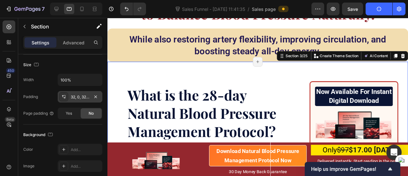
click at [77, 94] on div "32, 0, 32, 50" at bounding box center [80, 97] width 18 height 6
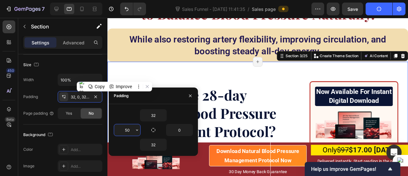
click at [133, 133] on input "50" at bounding box center [127, 129] width 26 height 11
type input "0"
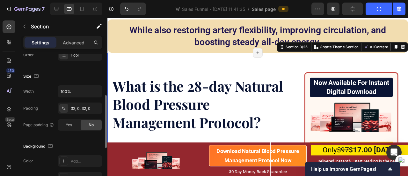
scroll to position [110, 0]
click at [76, 107] on div "32, 0, 32, 0" at bounding box center [80, 108] width 18 height 6
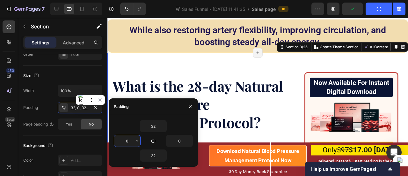
click at [131, 141] on input "0" at bounding box center [127, 140] width 26 height 11
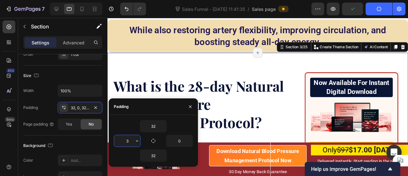
type input "32"
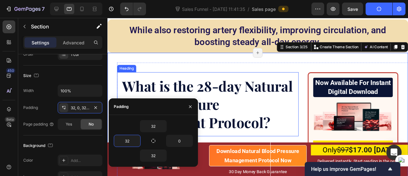
click at [226, 98] on h1 "What is the 28-day Natural Blood Pressure Management Protocol?" at bounding box center [213, 108] width 191 height 67
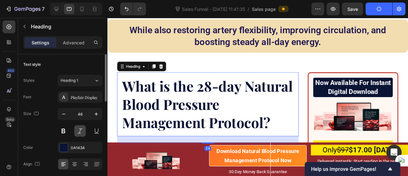
scroll to position [87, 0]
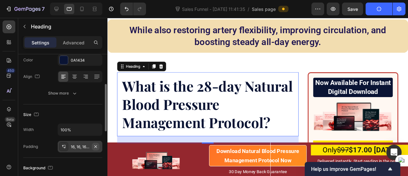
click at [94, 145] on icon "button" at bounding box center [95, 146] width 5 height 5
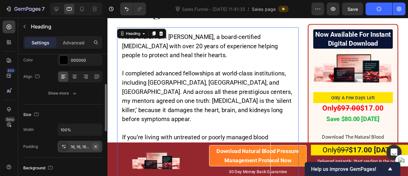
click at [96, 145] on icon "button" at bounding box center [95, 146] width 3 height 3
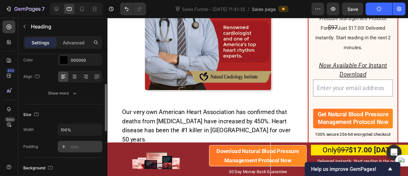
scroll to position [466, 0]
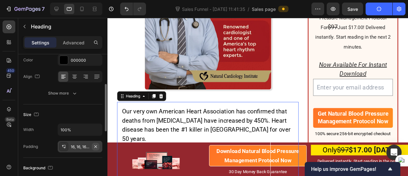
click at [95, 147] on icon "button" at bounding box center [95, 146] width 5 height 5
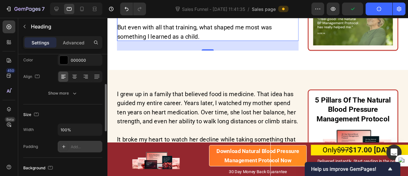
scroll to position [573, 0]
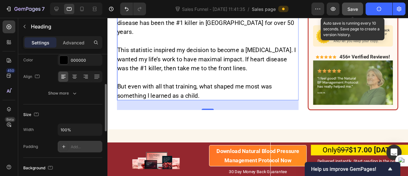
click at [356, 9] on span "Save" at bounding box center [353, 8] width 11 height 5
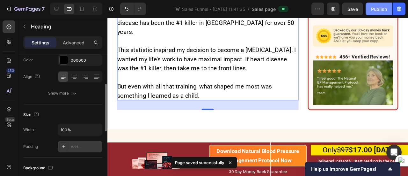
click at [374, 10] on div "Publish" at bounding box center [379, 9] width 16 height 7
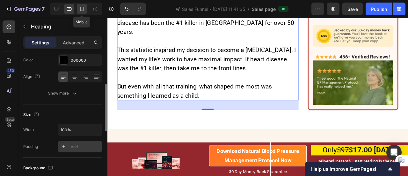
click at [79, 10] on icon at bounding box center [82, 9] width 6 height 6
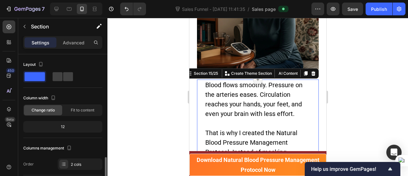
scroll to position [125, 0]
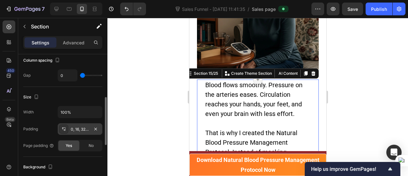
click at [90, 126] on div "0, 16, 32, 24" at bounding box center [80, 128] width 45 height 11
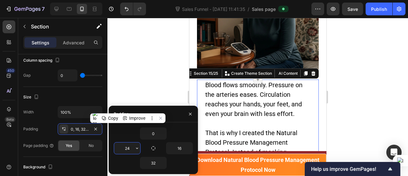
click at [131, 147] on input "24" at bounding box center [127, 147] width 26 height 11
type input "0"
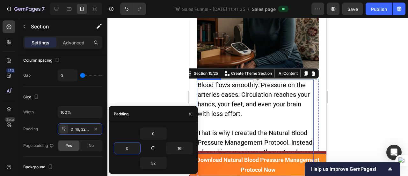
click at [223, 104] on p "Blood flows smoothly. Pressure on the arteries eases. Circulation reaches your …" at bounding box center [254, 99] width 115 height 38
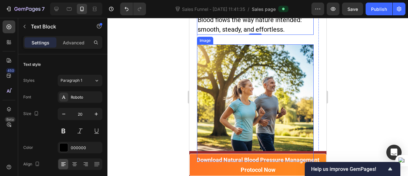
scroll to position [5899, 0]
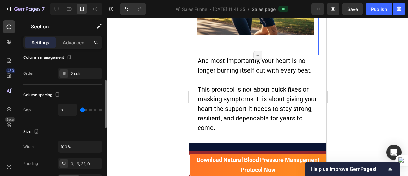
scroll to position [91, 0]
click at [83, 163] on div "0, 16, 32, 0" at bounding box center [80, 163] width 18 height 6
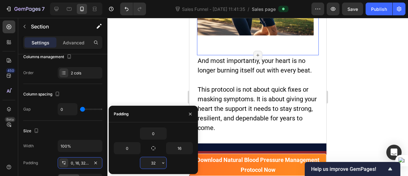
click at [156, 162] on input "32" at bounding box center [153, 162] width 26 height 11
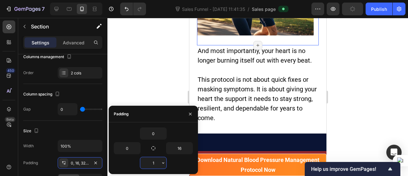
type input "16"
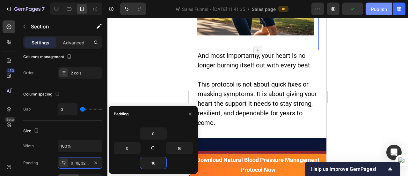
click at [379, 11] on div "Publish" at bounding box center [379, 9] width 16 height 7
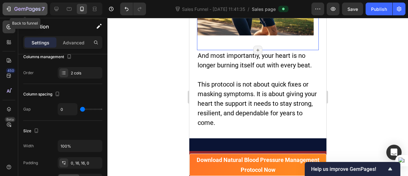
click at [35, 10] on icon "button" at bounding box center [27, 9] width 26 height 5
